Goal: Transaction & Acquisition: Purchase product/service

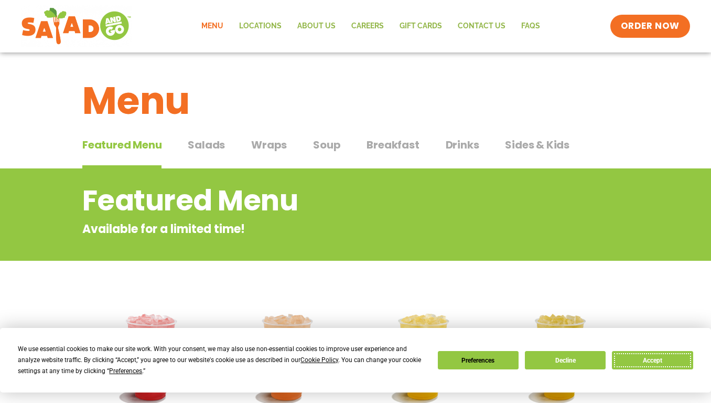
click at [664, 365] on button "Accept" at bounding box center [652, 360] width 81 height 18
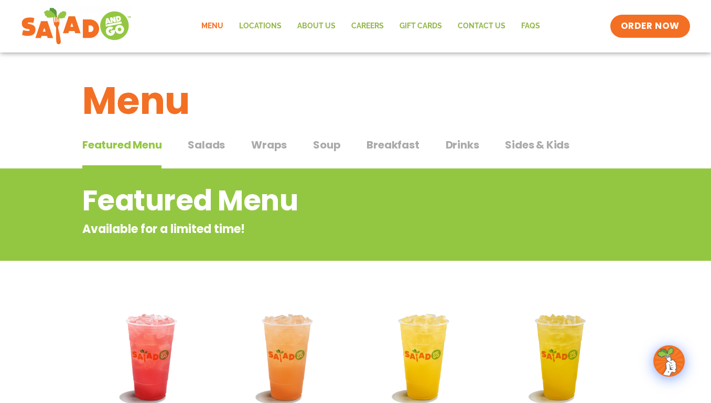
click at [200, 145] on span "Salads" at bounding box center [206, 145] width 37 height 16
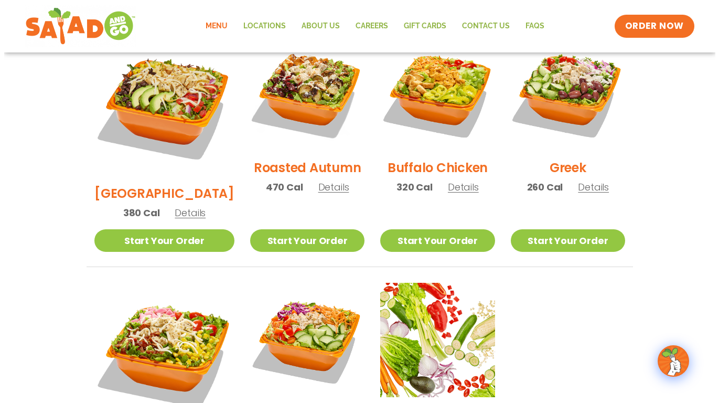
scroll to position [629, 0]
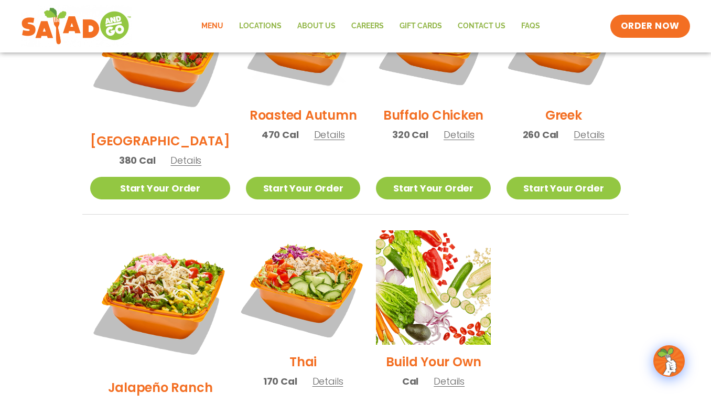
click at [278, 259] on img at bounding box center [303, 287] width 134 height 134
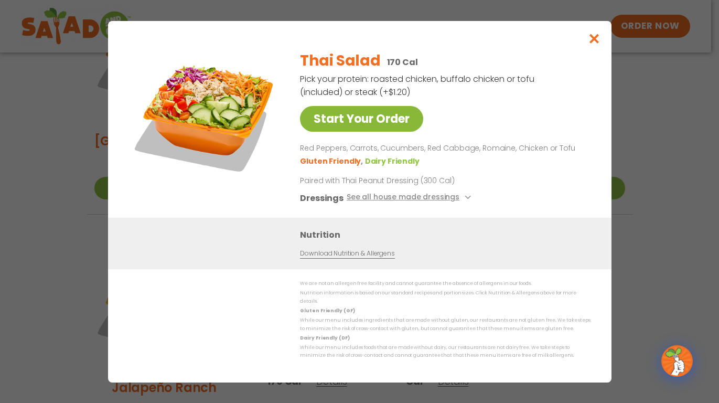
click at [360, 126] on link "Start Your Order" at bounding box center [361, 119] width 123 height 26
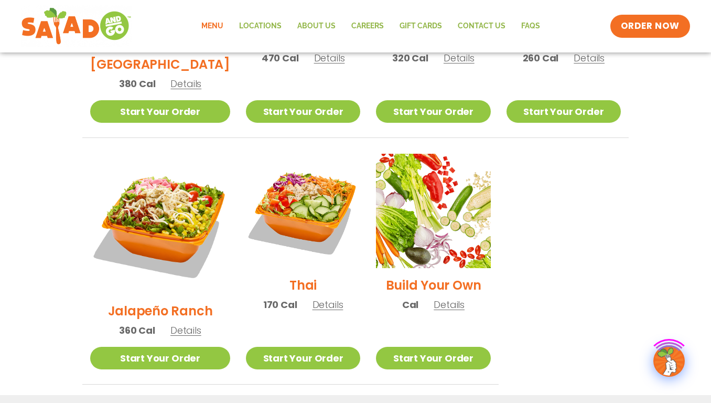
scroll to position [629, 0]
